Goal: Transaction & Acquisition: Book appointment/travel/reservation

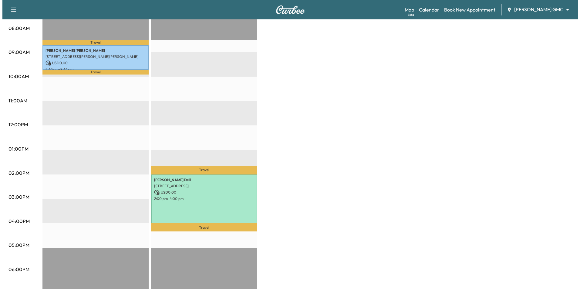
scroll to position [182, 0]
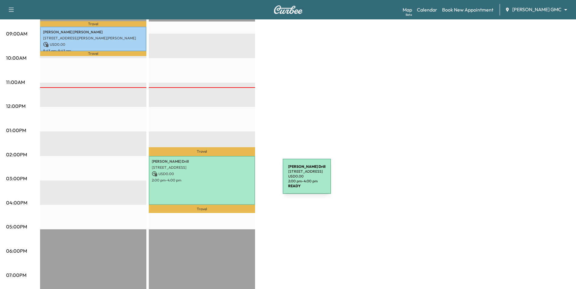
click at [235, 181] on p "2:00 pm - 4:00 pm" at bounding box center [202, 180] width 100 height 5
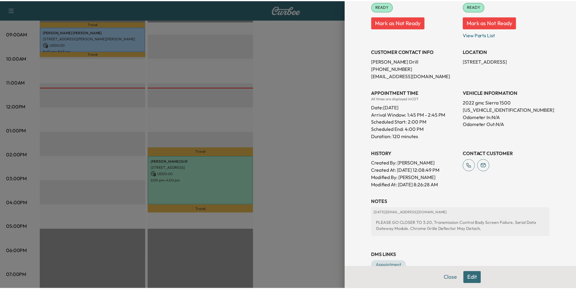
scroll to position [106, 0]
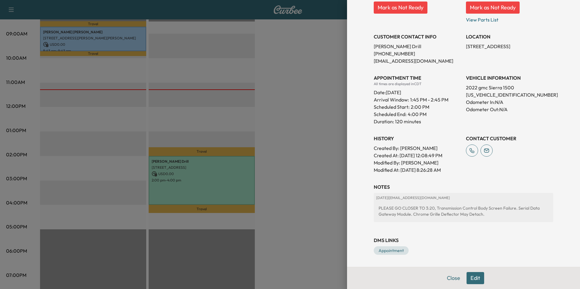
drag, startPoint x: 302, startPoint y: 127, endPoint x: 303, endPoint y: 134, distance: 7.3
click at [302, 127] on div at bounding box center [290, 144] width 580 height 289
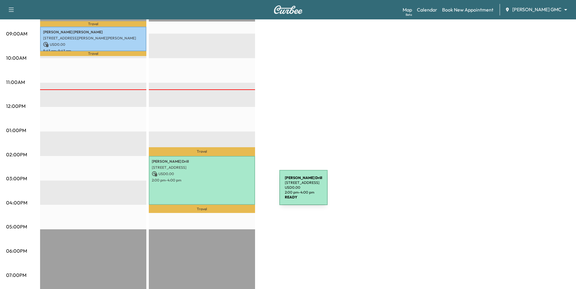
click at [232, 188] on div "[PERSON_NAME] Drill [STREET_ADDRESS] USD 0.00 2:00 pm - 4:00 pm" at bounding box center [202, 180] width 106 height 49
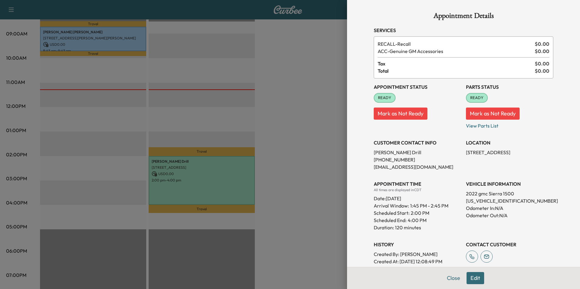
click at [468, 278] on button "Edit" at bounding box center [476, 278] width 18 height 12
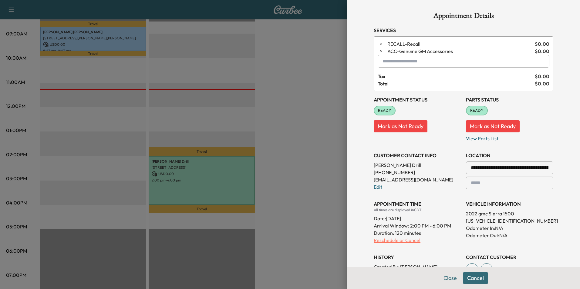
click at [406, 240] on p "Reschedule or Cancel" at bounding box center [417, 240] width 87 height 7
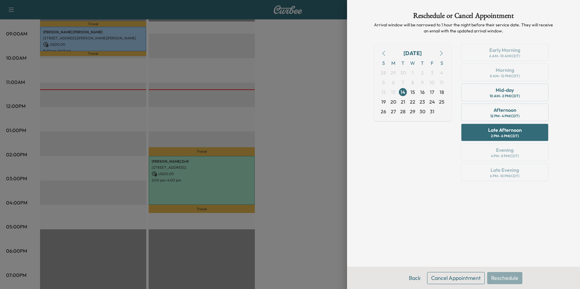
click at [459, 280] on button "Cancel Appointment" at bounding box center [456, 278] width 58 height 12
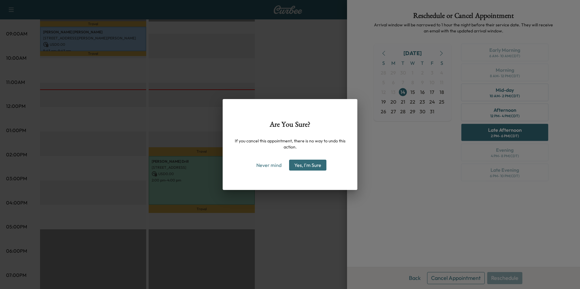
click at [313, 164] on button "Yes, I'm Sure" at bounding box center [307, 165] width 37 height 11
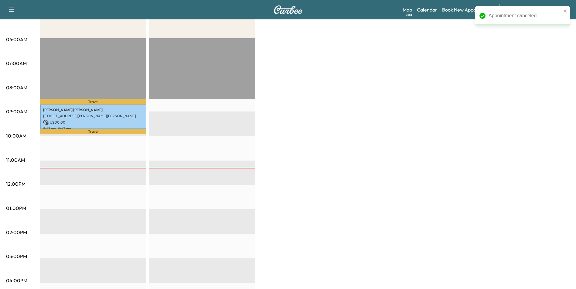
scroll to position [121, 0]
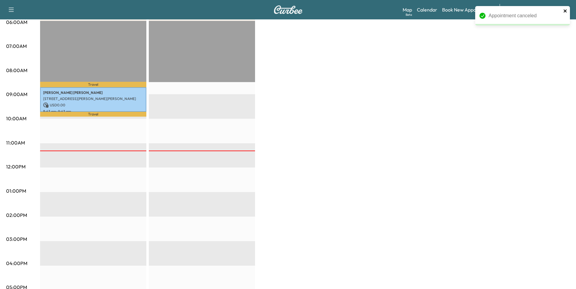
click at [565, 11] on icon "close" at bounding box center [564, 10] width 3 height 3
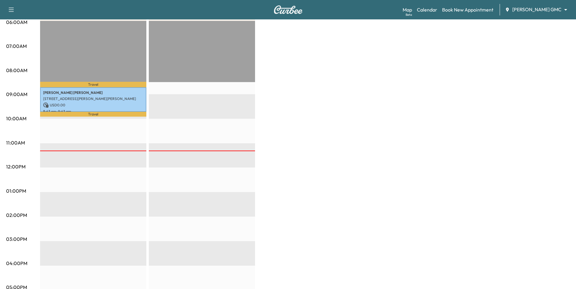
click at [533, 11] on div "Appointment canceled" at bounding box center [522, 18] width 97 height 27
click at [528, 10] on body "Support Log Out Map Beta Calendar Book New Appointment [PERSON_NAME] GMC ******…" at bounding box center [290, 23] width 580 height 289
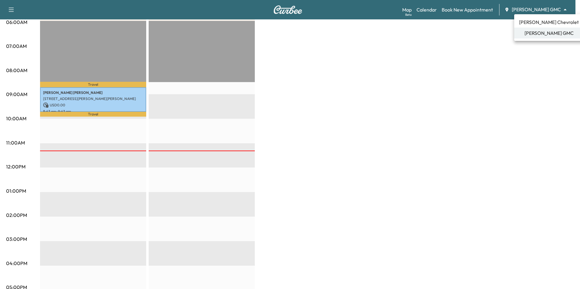
click at [530, 23] on span "[PERSON_NAME] Chevrolet" at bounding box center [549, 22] width 60 height 7
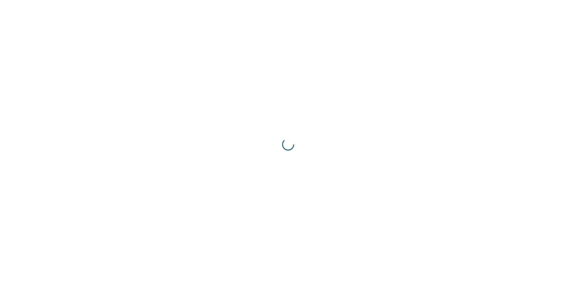
scroll to position [0, 0]
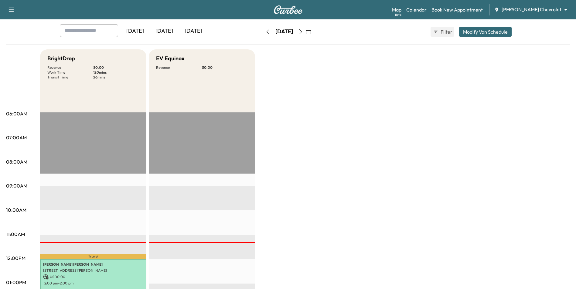
scroll to position [152, 0]
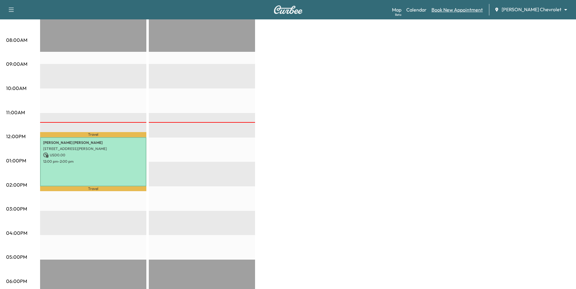
click at [478, 11] on link "Book New Appointment" at bounding box center [456, 9] width 51 height 7
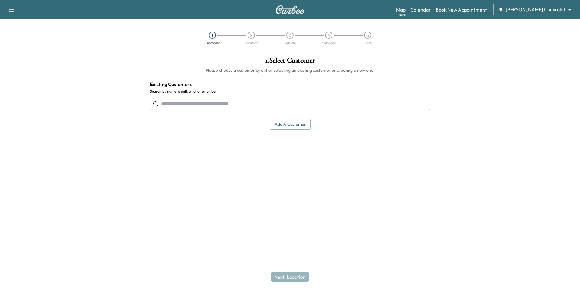
click at [538, 5] on div "Map Beta Calendar Book New Appointment [PERSON_NAME] Chevrolet ******** ​" at bounding box center [485, 10] width 179 height 12
click at [538, 10] on body "Support Log Out Map Beta Calendar Book New Appointment [PERSON_NAME] Chevrolet …" at bounding box center [290, 144] width 580 height 289
click at [546, 66] on div at bounding box center [290, 144] width 580 height 289
click at [537, 8] on body "Support Log Out Map Beta Calendar Book New Appointment [PERSON_NAME] Chevrolet …" at bounding box center [290, 144] width 580 height 289
click at [543, 40] on ul "[PERSON_NAME] Chevrolet [PERSON_NAME] GMC" at bounding box center [553, 27] width 69 height 27
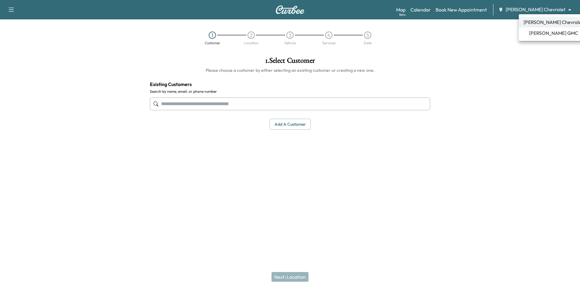
click at [547, 36] on span "[PERSON_NAME] GMC" at bounding box center [553, 32] width 49 height 7
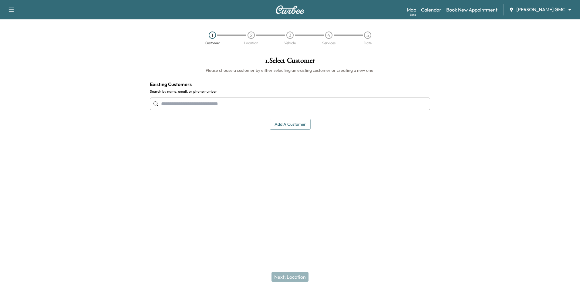
click at [310, 107] on input "text" at bounding box center [290, 104] width 280 height 13
click at [407, 145] on button "Select" at bounding box center [409, 141] width 21 height 11
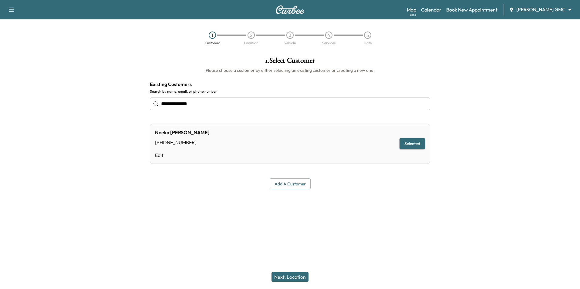
type input "**********"
click at [295, 275] on button "Next: Location" at bounding box center [290, 277] width 37 height 10
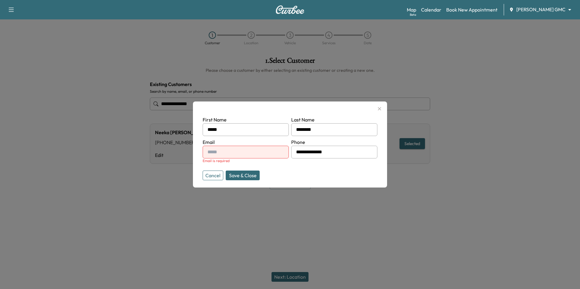
click at [218, 153] on input "text" at bounding box center [246, 152] width 86 height 13
type input "**********"
click at [252, 177] on button "Save & Close" at bounding box center [243, 176] width 34 height 10
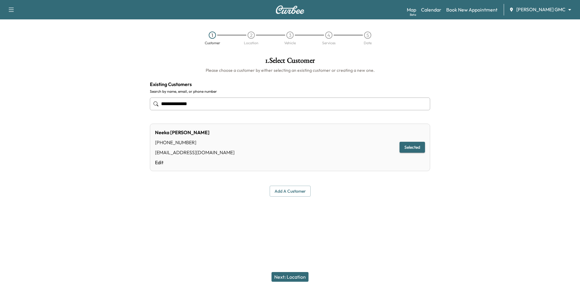
click at [298, 276] on button "Next: Location" at bounding box center [290, 277] width 37 height 10
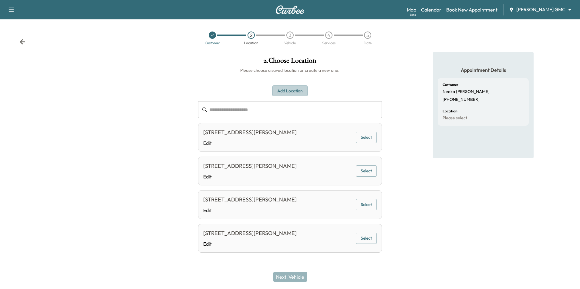
click at [298, 91] on button "Add Location" at bounding box center [289, 91] width 35 height 11
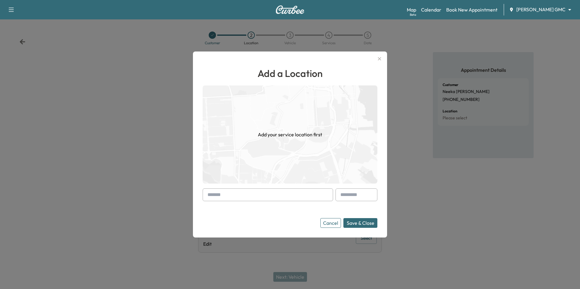
click at [303, 201] on input "text" at bounding box center [268, 195] width 130 height 13
click at [334, 222] on button "Cancel" at bounding box center [330, 223] width 21 height 10
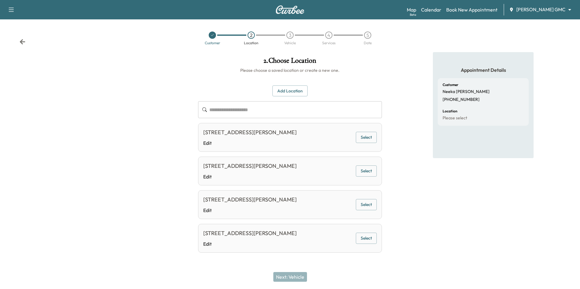
click at [287, 91] on button "Add Location" at bounding box center [289, 91] width 35 height 11
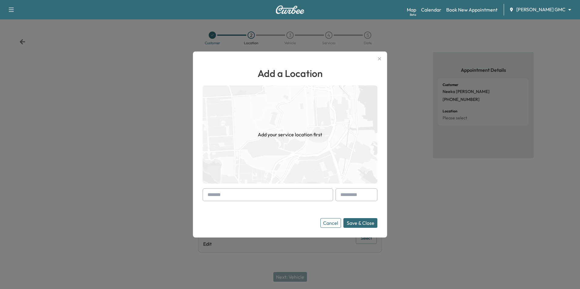
click at [271, 195] on input "text" at bounding box center [268, 195] width 130 height 13
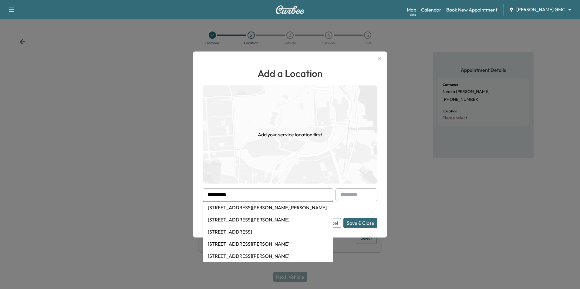
click at [242, 208] on li "[STREET_ADDRESS][PERSON_NAME][PERSON_NAME]" at bounding box center [268, 208] width 130 height 12
type input "**********"
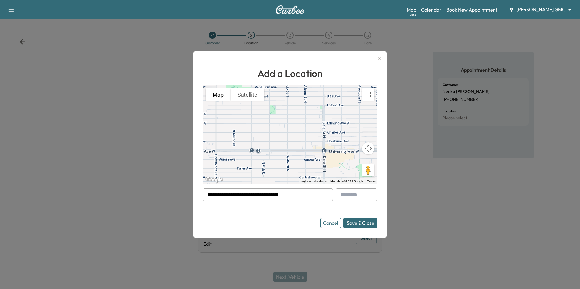
click at [362, 224] on button "Save & Close" at bounding box center [360, 223] width 34 height 10
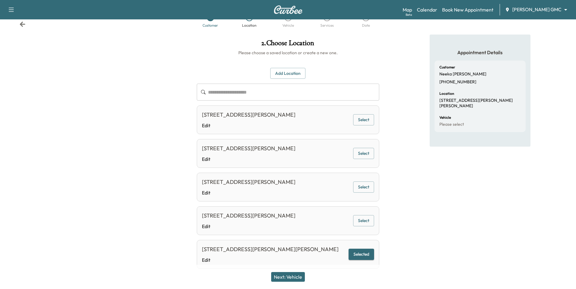
scroll to position [34, 0]
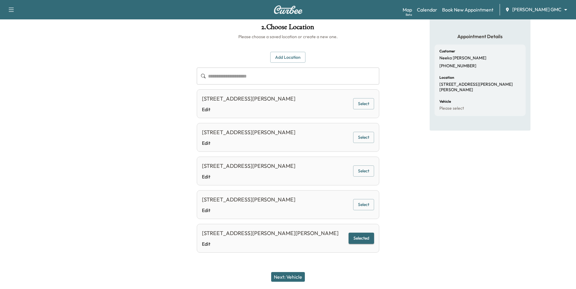
click at [299, 279] on button "Next: Vehicle" at bounding box center [288, 277] width 34 height 10
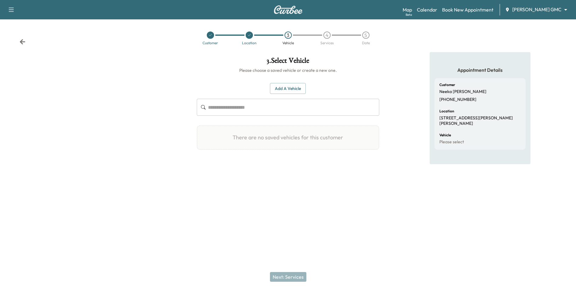
scroll to position [0, 0]
click at [283, 88] on button "Add a Vehicle" at bounding box center [290, 88] width 36 height 11
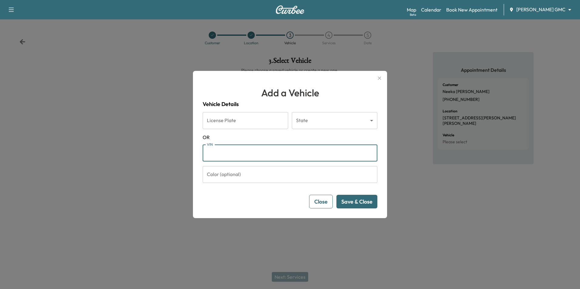
paste input "**********"
type input "**********"
click at [357, 204] on button "Save & Close" at bounding box center [356, 202] width 41 height 14
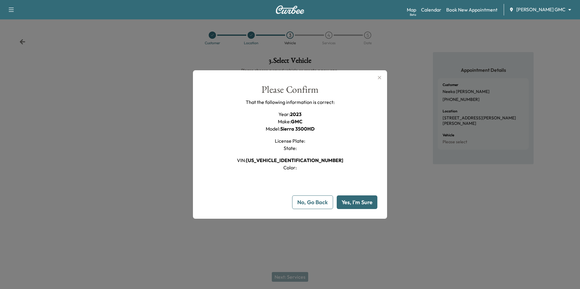
click at [363, 206] on button "Yes, I'm Sure" at bounding box center [357, 203] width 41 height 14
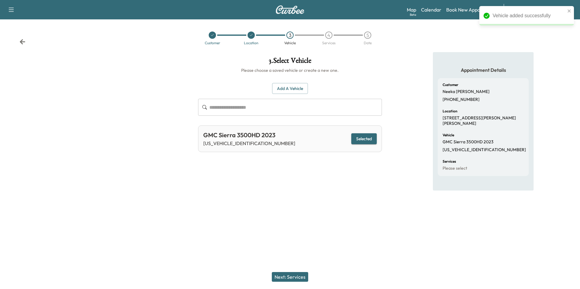
click at [297, 277] on button "Next: Services" at bounding box center [290, 277] width 36 height 10
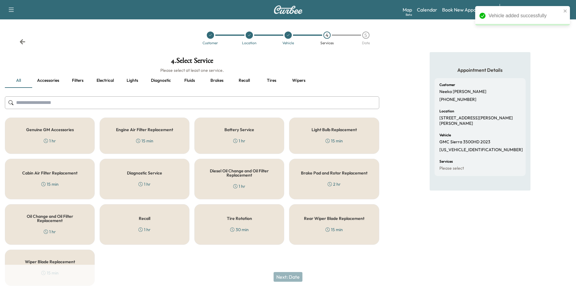
click at [162, 229] on div "Recall 1 hr" at bounding box center [145, 225] width 90 height 41
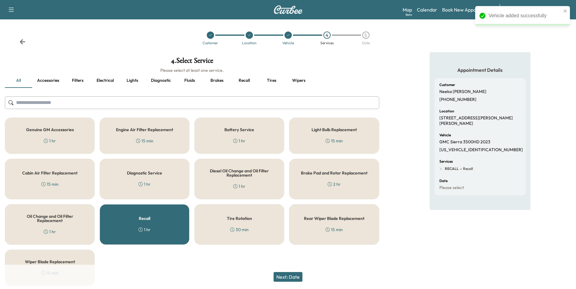
click at [288, 277] on button "Next: Date" at bounding box center [287, 277] width 29 height 10
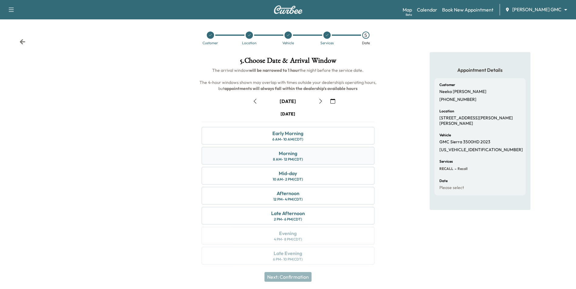
click at [314, 158] on div "Morning 8 AM - 12 PM (CDT)" at bounding box center [287, 156] width 172 height 18
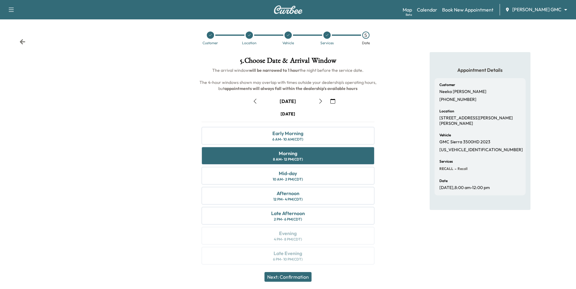
click at [303, 277] on button "Next: Confirmation" at bounding box center [287, 277] width 47 height 10
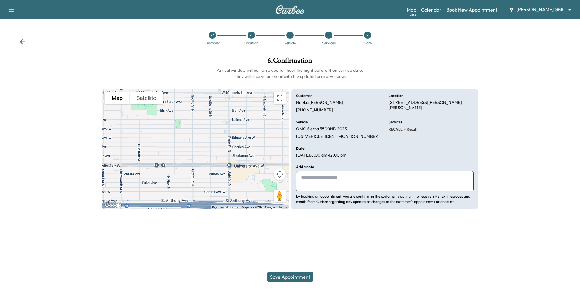
click at [22, 43] on icon at bounding box center [22, 41] width 5 height 5
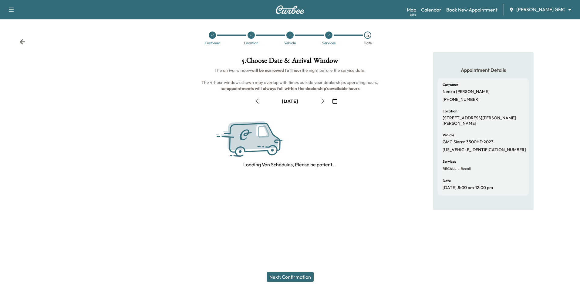
click at [334, 101] on icon "button" at bounding box center [335, 101] width 5 height 5
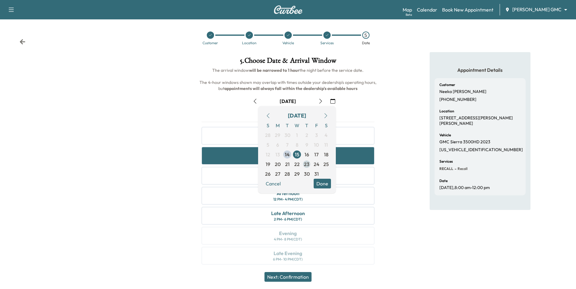
click at [307, 165] on span "23" at bounding box center [306, 164] width 5 height 7
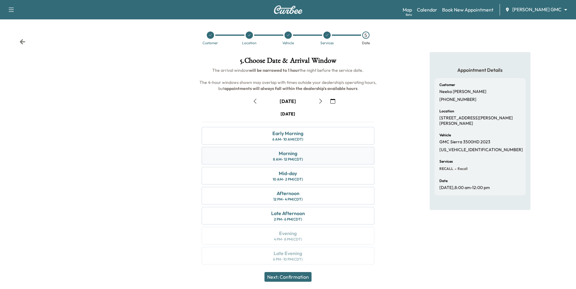
click at [312, 158] on div "Morning 8 AM - 12 PM (CDT)" at bounding box center [287, 156] width 172 height 18
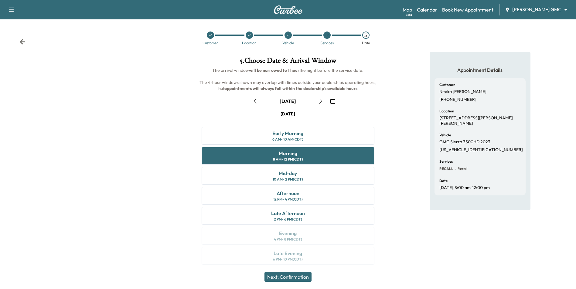
click at [304, 277] on button "Next: Confirmation" at bounding box center [287, 277] width 47 height 10
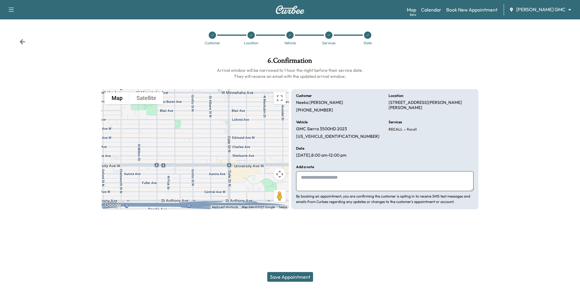
click at [337, 185] on textarea at bounding box center [385, 181] width 178 height 20
click at [335, 183] on textarea at bounding box center [385, 181] width 178 height 20
paste textarea "**********"
click at [329, 187] on textarea "**********" at bounding box center [385, 181] width 178 height 20
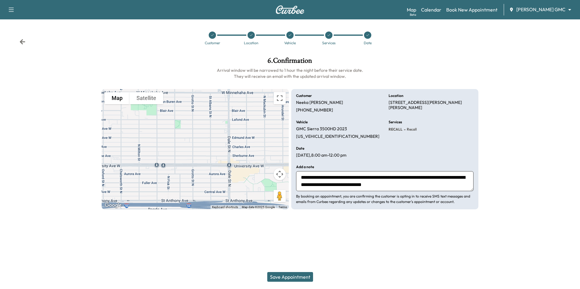
click at [418, 185] on textarea "**********" at bounding box center [385, 181] width 178 height 20
type textarea "**********"
click at [304, 278] on button "Save Appointment" at bounding box center [290, 277] width 46 height 10
